Goal: Task Accomplishment & Management: Manage account settings

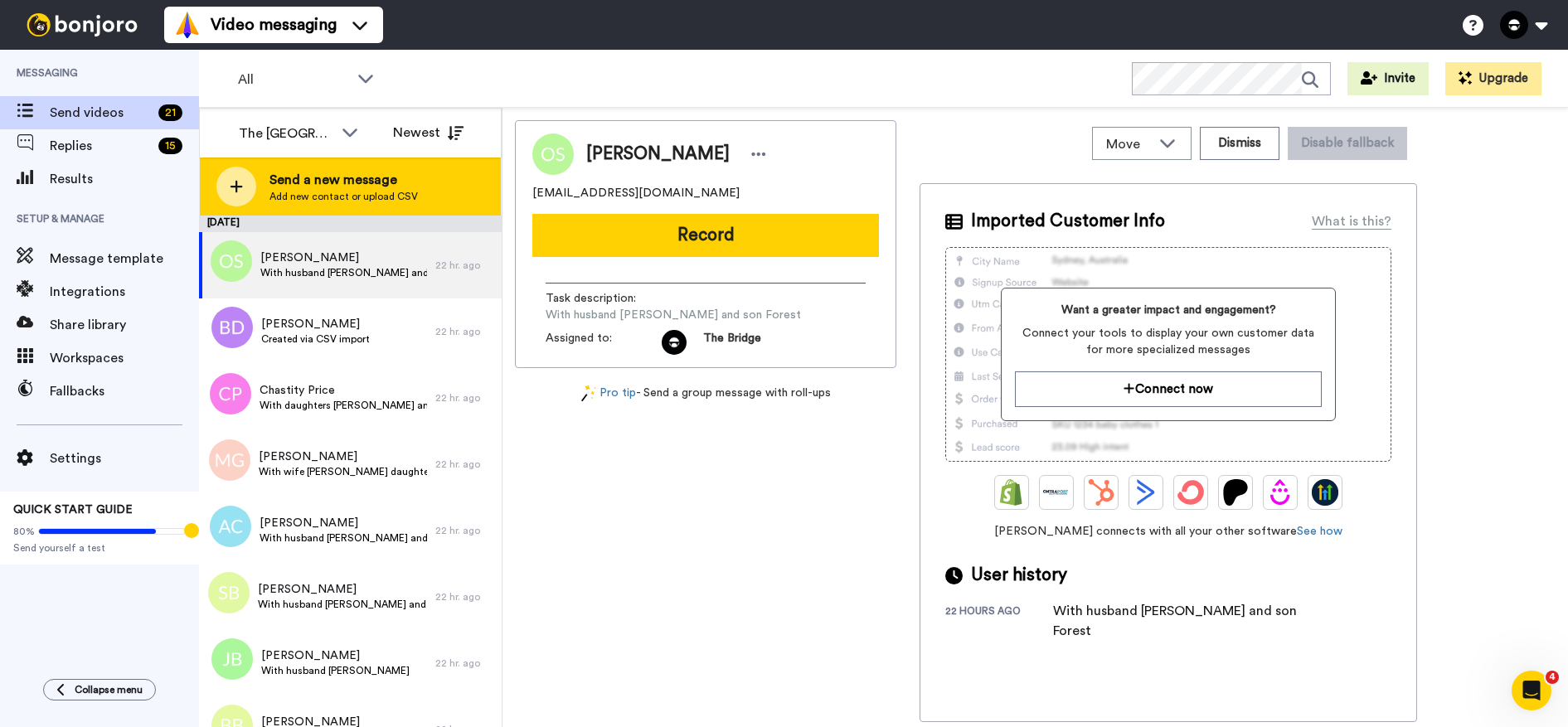
click at [298, 191] on span "Add new contact or upload CSV" at bounding box center [343, 196] width 149 height 13
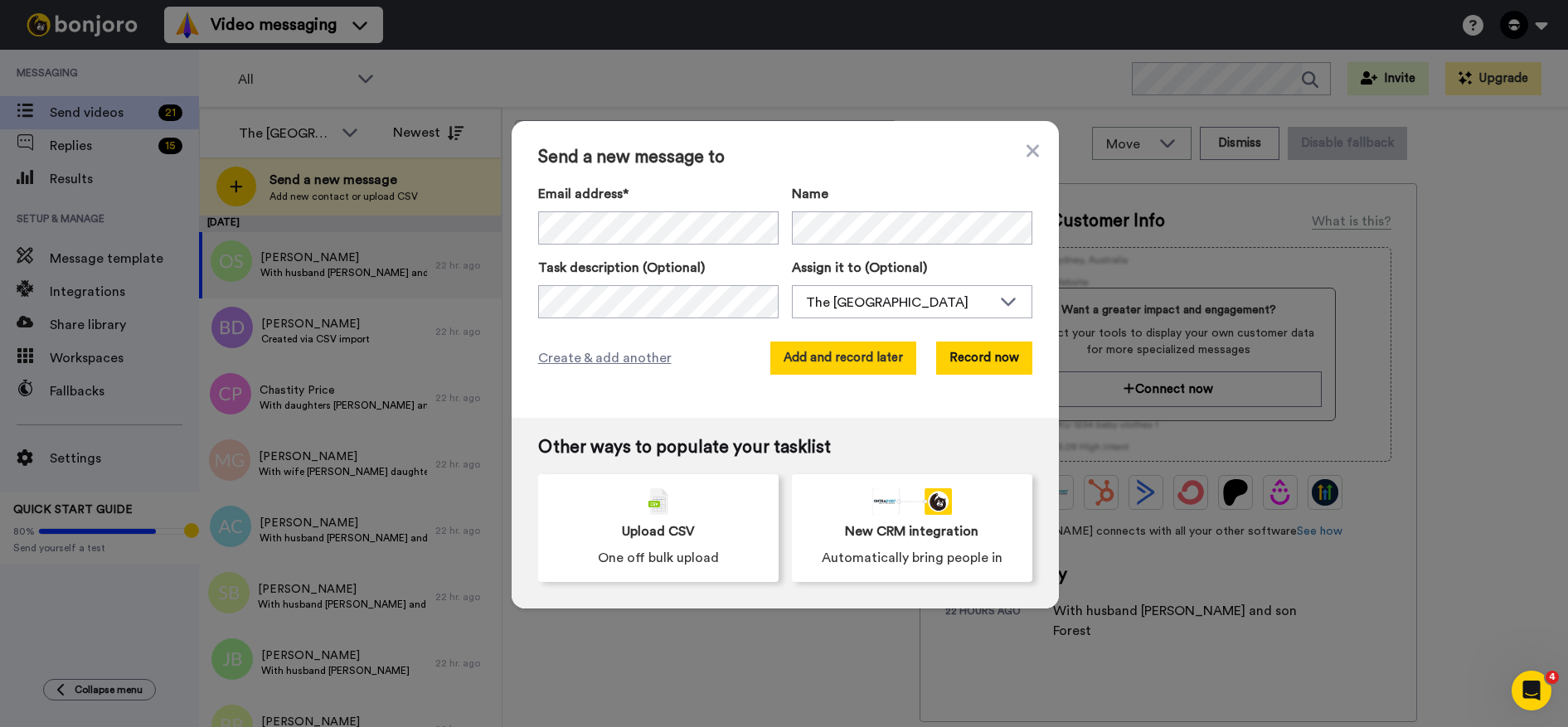
click at [860, 357] on button "Add and record later" at bounding box center [844, 359] width 146 height 33
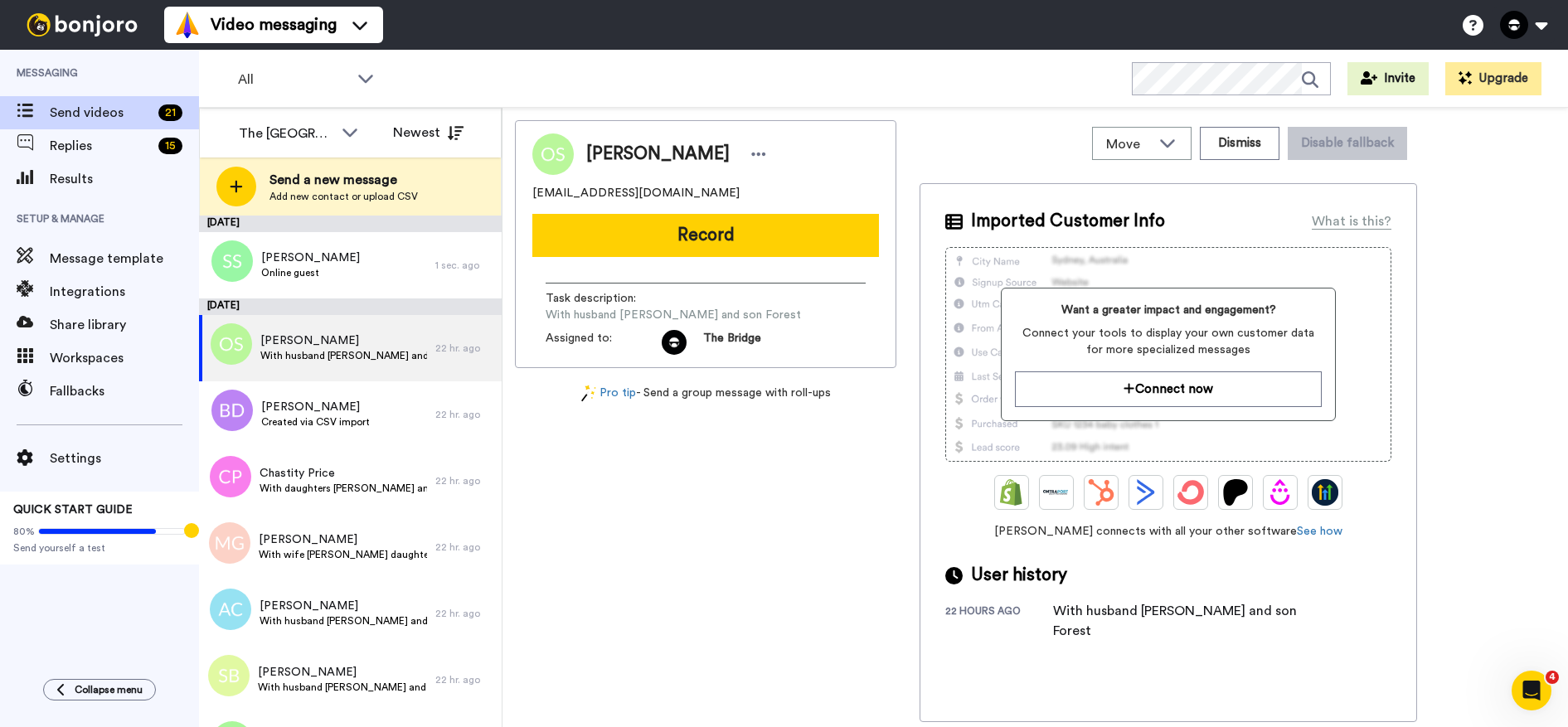
click at [510, 322] on div "Move WORKSPACES View all Default Every Table Thanking Giving + Add a new worksp…" at bounding box center [1035, 417] width 1065 height 620
click at [311, 197] on span "Add new contact or upload CSV" at bounding box center [343, 196] width 149 height 13
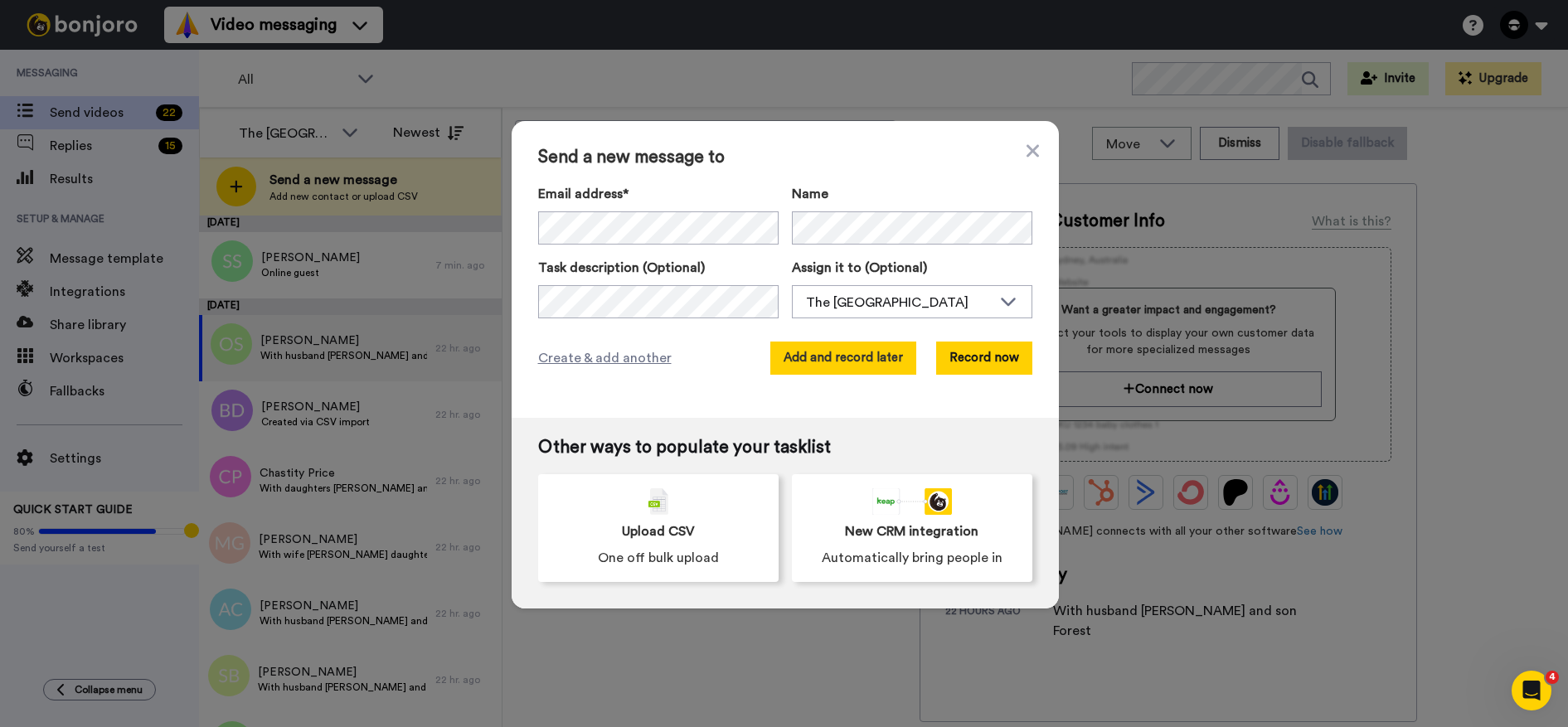
click at [808, 357] on button "Add and record later" at bounding box center [844, 359] width 146 height 33
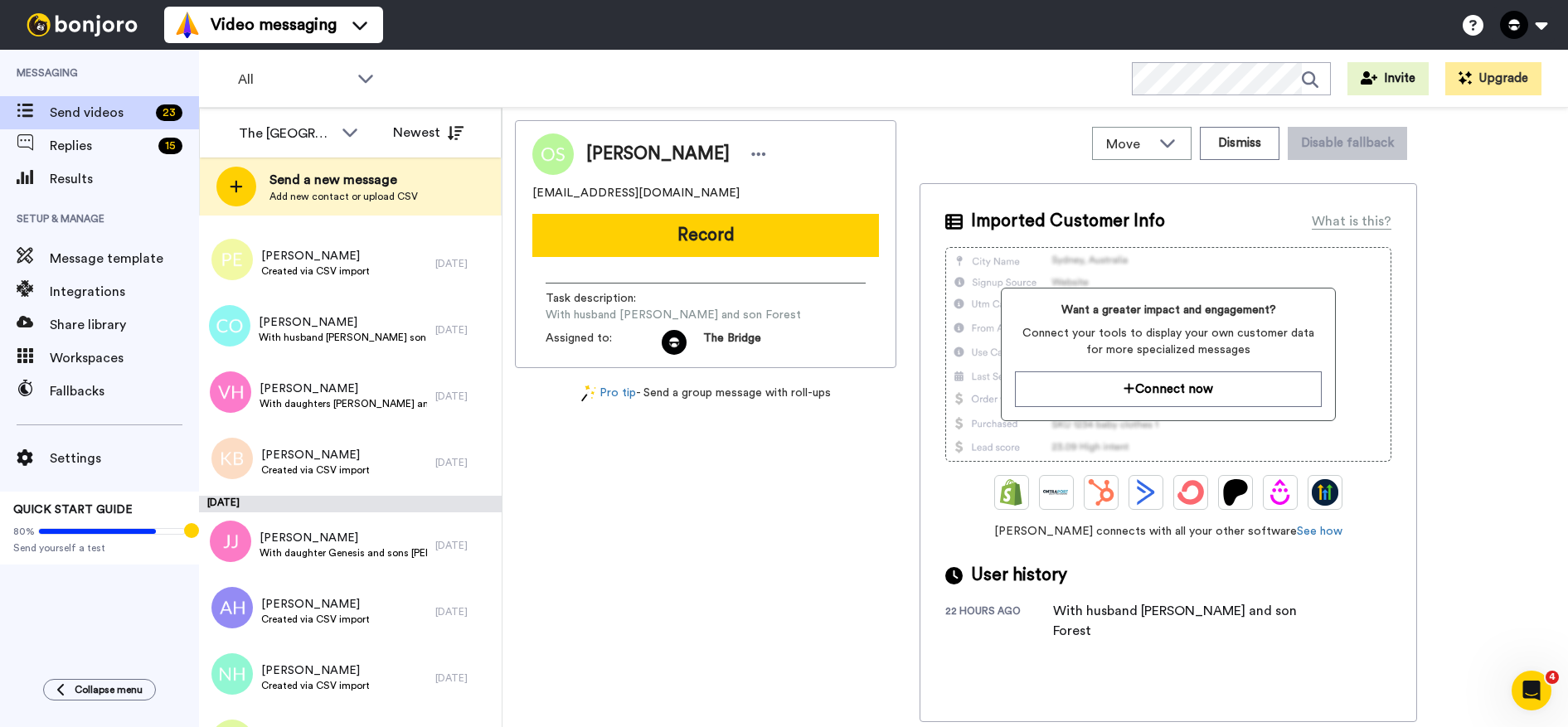
scroll to position [603, 0]
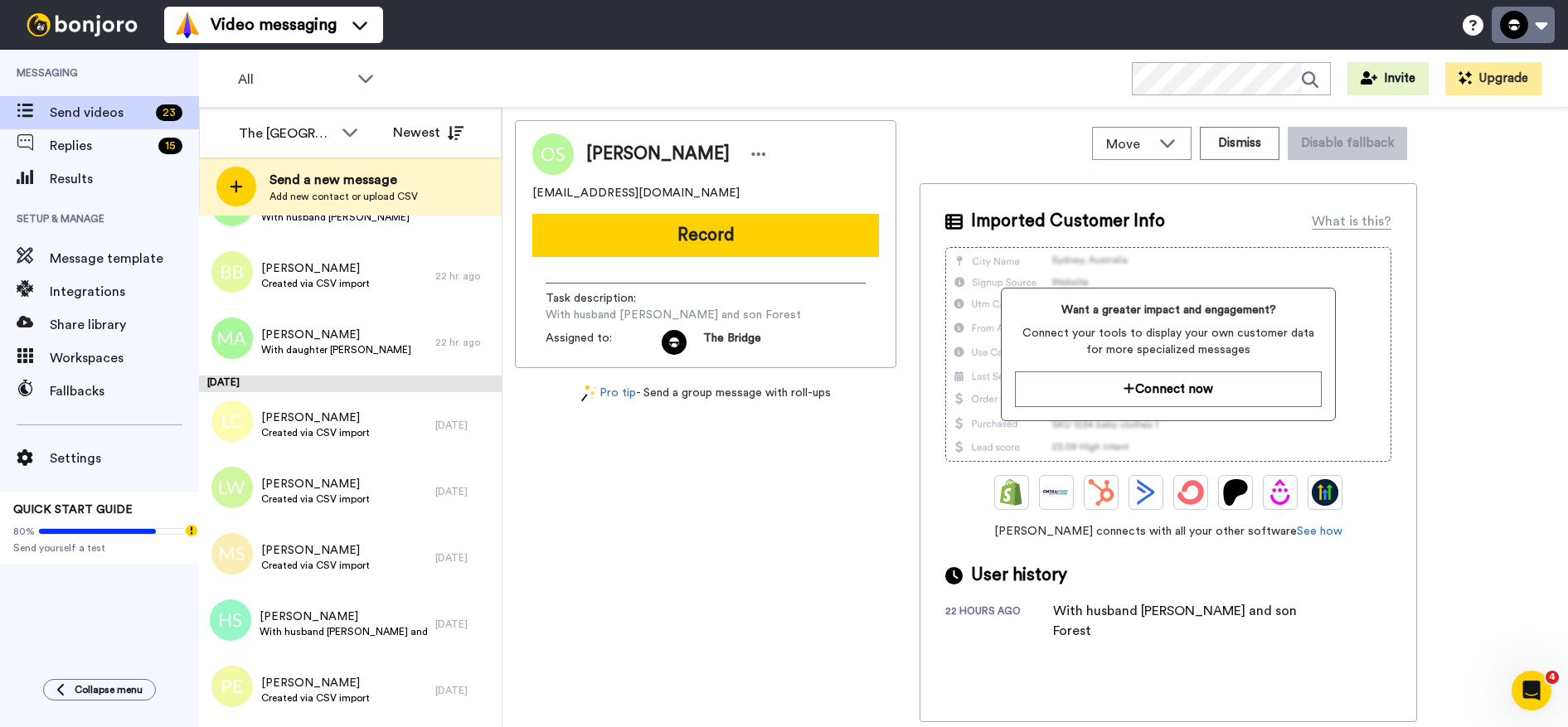
click at [1545, 20] on button at bounding box center [1524, 25] width 63 height 36
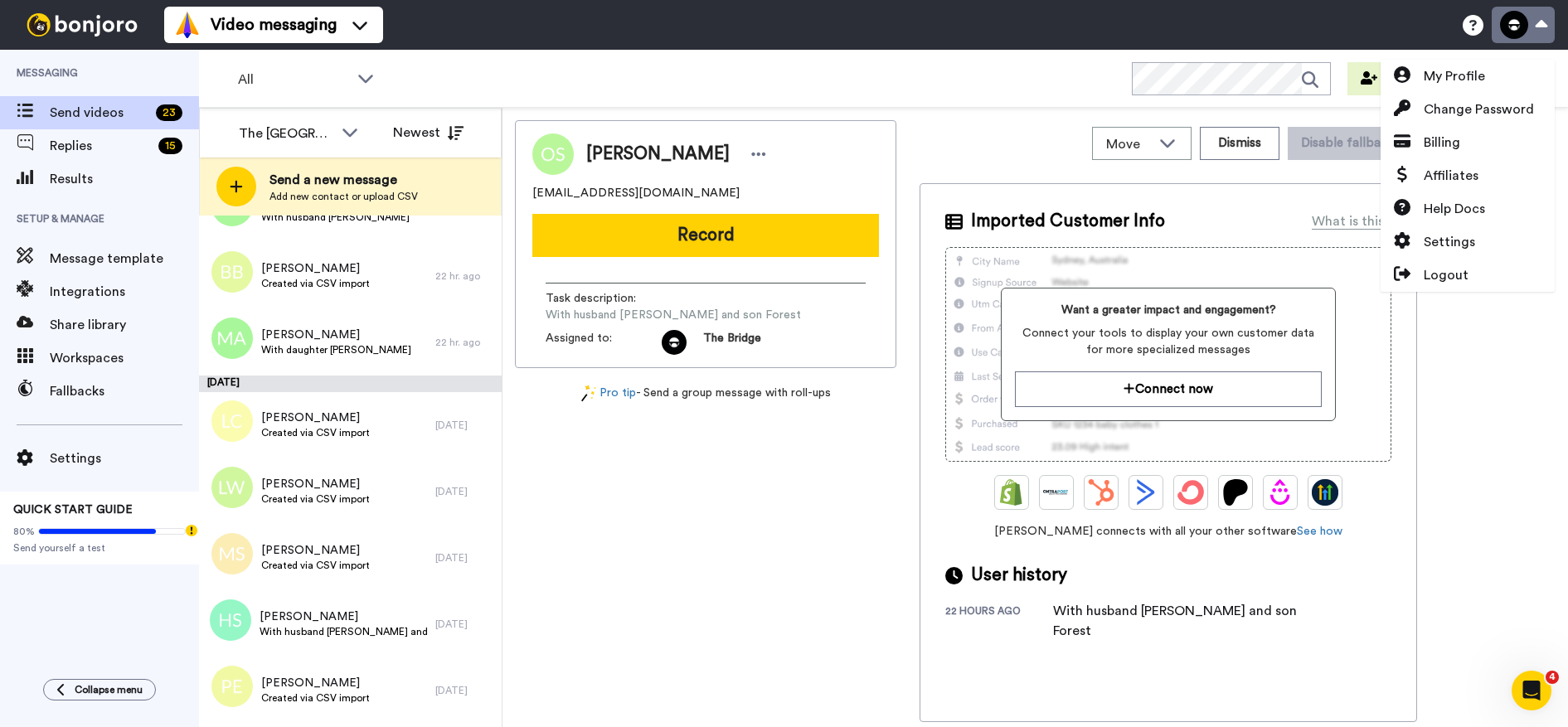
click at [1543, 24] on button at bounding box center [1524, 25] width 63 height 36
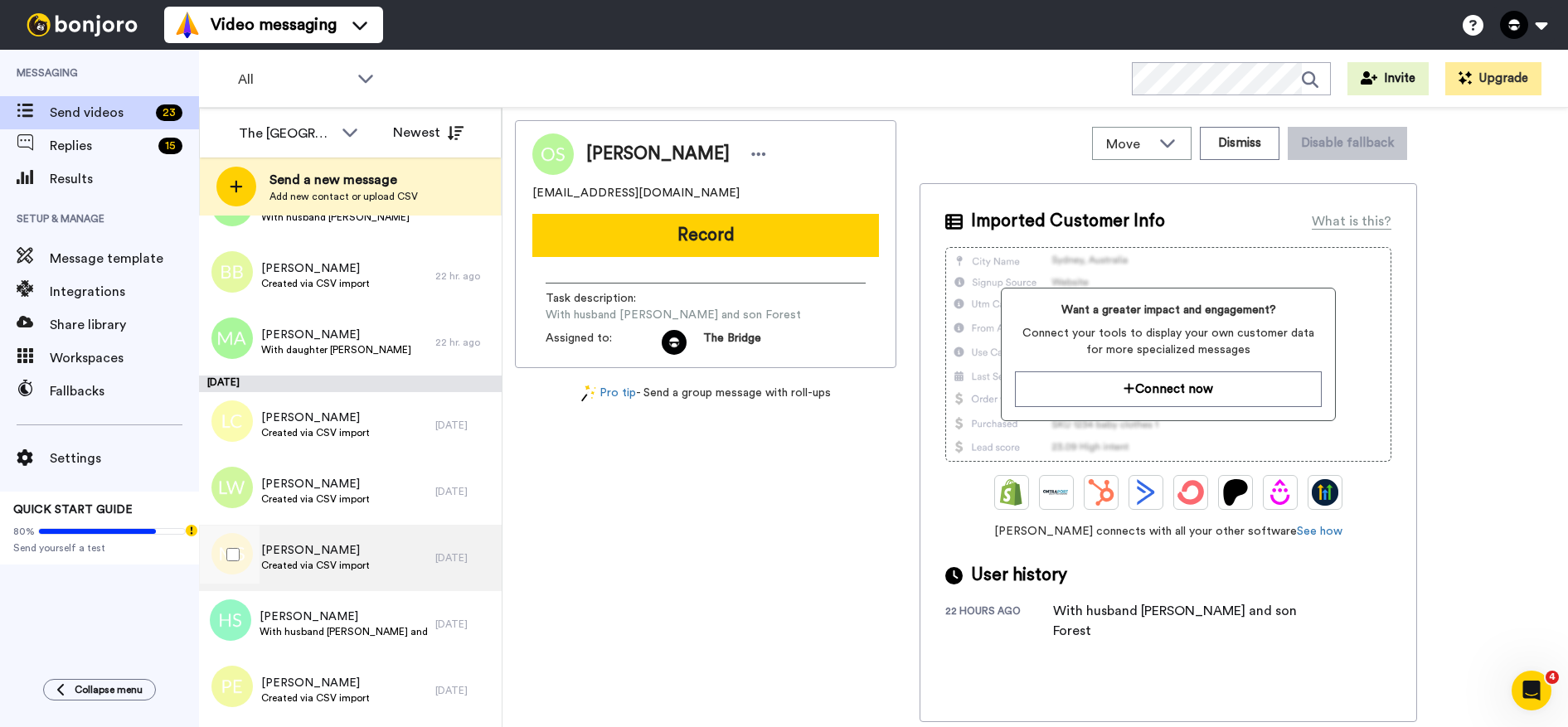
click at [317, 555] on span "[PERSON_NAME]" at bounding box center [315, 550] width 108 height 17
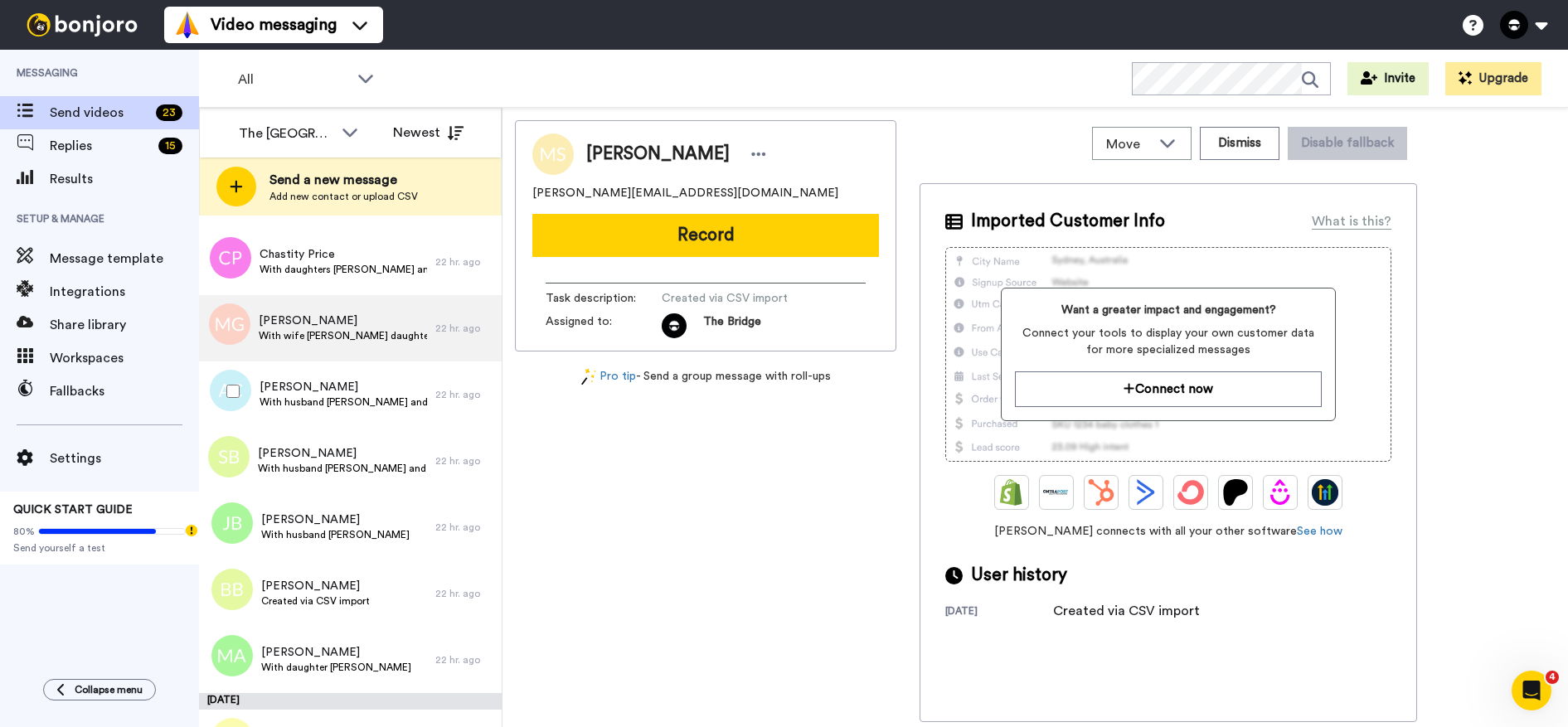
scroll to position [287, 0]
